Goal: Find specific page/section

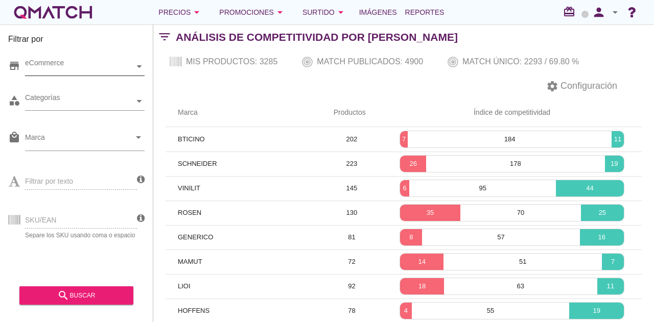
click at [67, 66] on div "eCommerce" at bounding box center [79, 66] width 109 height 11
click at [56, 76] on div "eCommerce [GEOGRAPHIC_DATA]" at bounding box center [85, 67] width 120 height 18
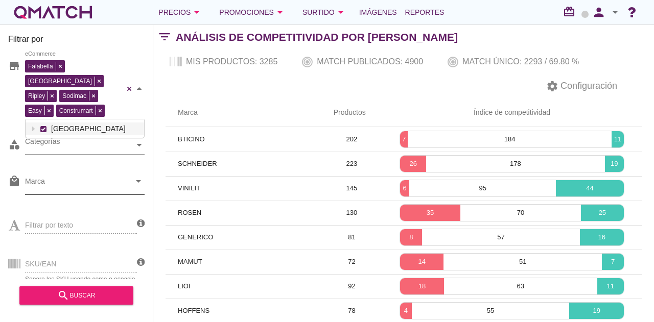
click at [66, 176] on input "Marca" at bounding box center [77, 184] width 105 height 16
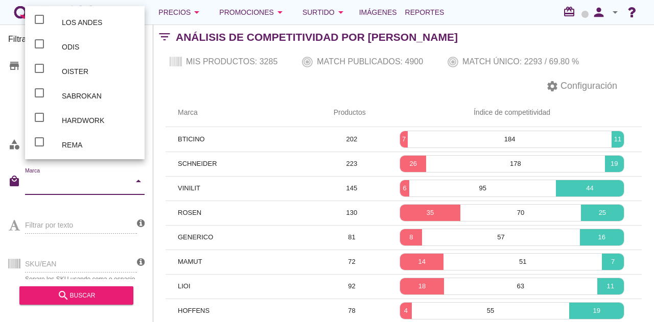
click at [179, 97] on div "settings Configuración" at bounding box center [403, 86] width 501 height 25
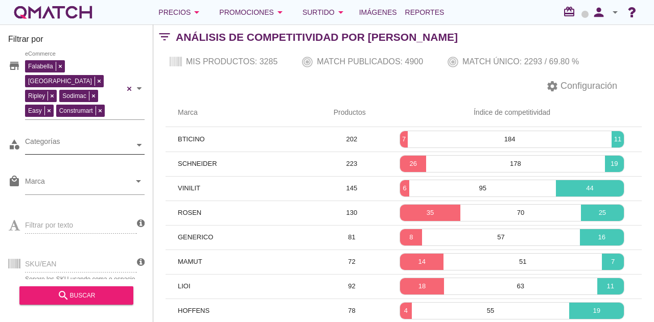
click at [114, 140] on div "Categorías" at bounding box center [79, 145] width 109 height 11
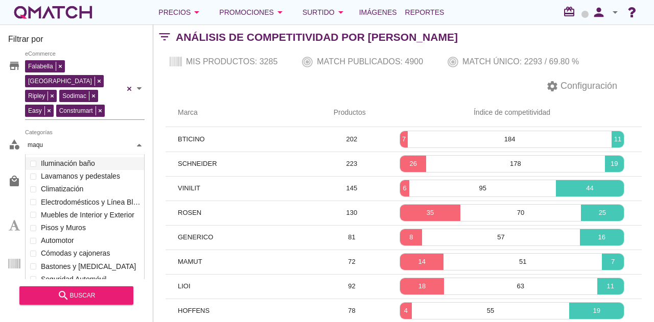
scroll to position [71, 120]
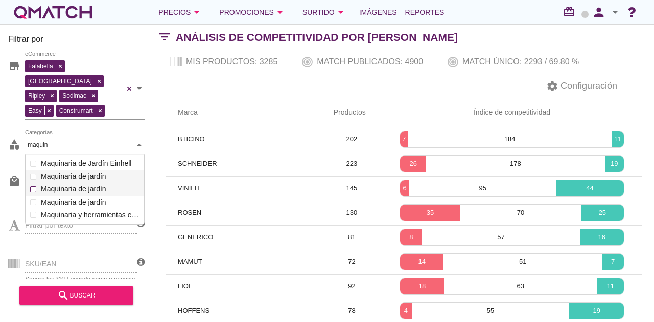
click at [53, 175] on div "Decoración y textil baño Aleros y toldos Vanitorios y lavamanos Servicios a Dom…" at bounding box center [85, 189] width 119 height 64
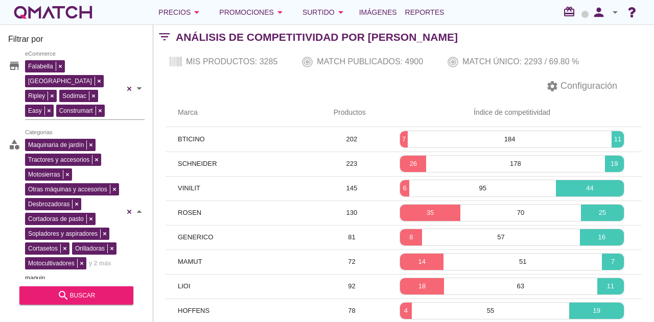
click at [104, 172] on div "Maquinaria de jardín Tractores y accesorios Motosierras Otras máquinas y acceso…" at bounding box center [85, 211] width 120 height 151
type input "maquin"
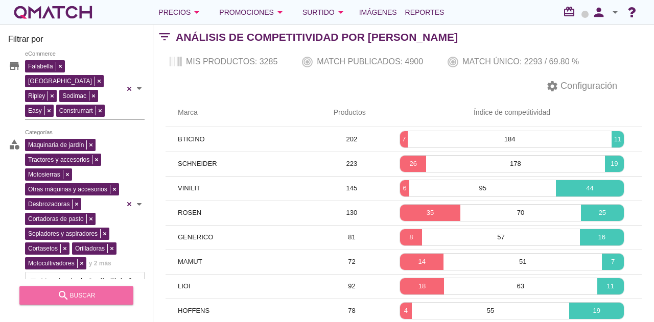
click at [104, 301] on div "search buscar" at bounding box center [77, 296] width 98 height 12
